Goal: Contribute content: Add original content to the website for others to see

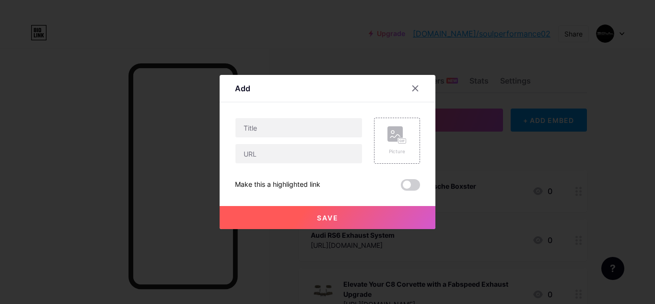
click at [315, 142] on div at bounding box center [299, 141] width 128 height 46
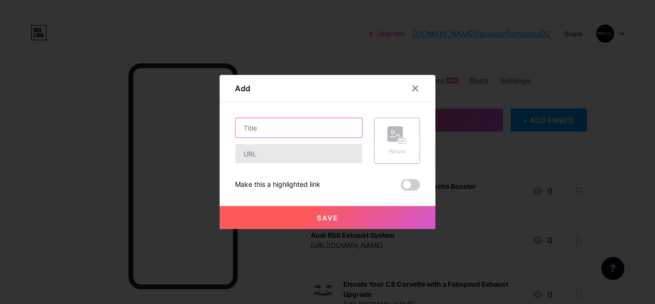
drag, startPoint x: 307, startPoint y: 136, endPoint x: 288, endPoint y: 155, distance: 26.5
click at [288, 155] on div at bounding box center [299, 141] width 128 height 46
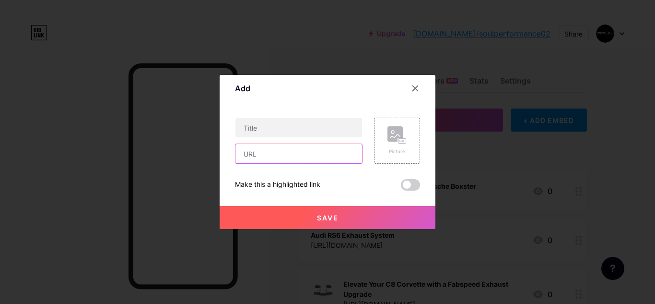
paste input "[URL][DOMAIN_NAME]"
click at [288, 155] on input "text" at bounding box center [299, 153] width 127 height 19
type input "[URL][DOMAIN_NAME]"
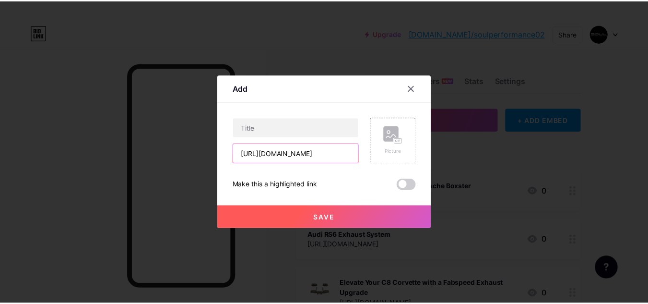
scroll to position [0, 0]
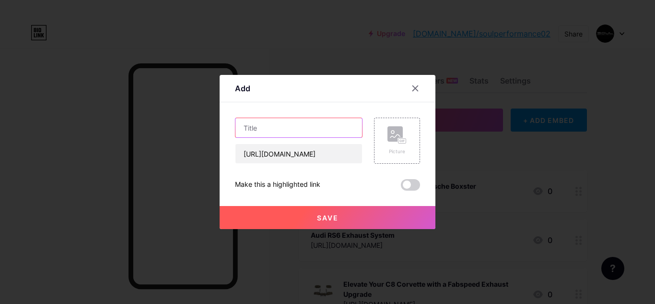
click at [344, 120] on input "text" at bounding box center [299, 127] width 127 height 19
paste input "BMW M6 Performance Upgrades"
click at [344, 120] on input "BMW M6 Performance Upgrades" at bounding box center [299, 127] width 127 height 19
type input "BMW M6 Performance Upgrades"
click at [410, 188] on span at bounding box center [410, 185] width 19 height 12
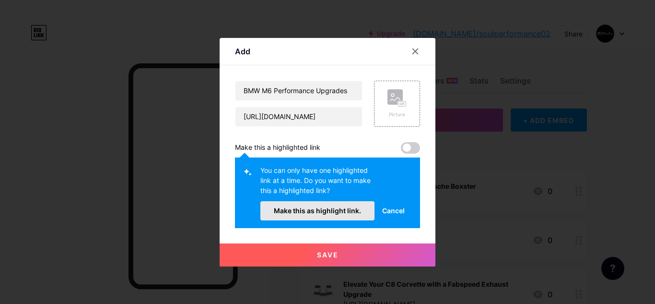
click at [343, 210] on span "Make this as highlight link." at bounding box center [317, 210] width 87 height 8
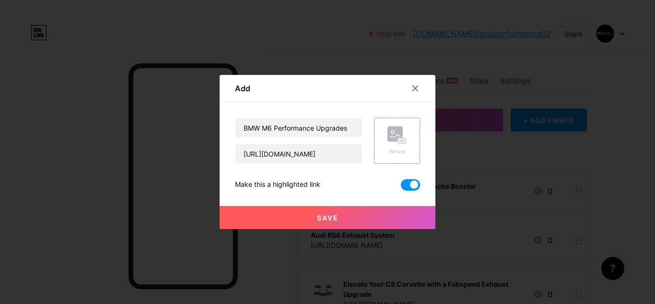
click at [343, 222] on button "Save" at bounding box center [328, 217] width 216 height 23
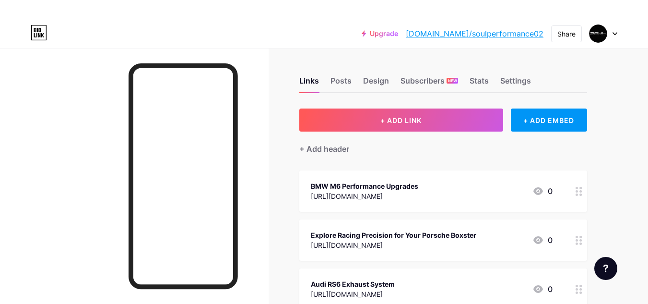
click at [531, 36] on link "[DOMAIN_NAME]/soulperformance02" at bounding box center [475, 34] width 138 height 12
